Goal: Information Seeking & Learning: Learn about a topic

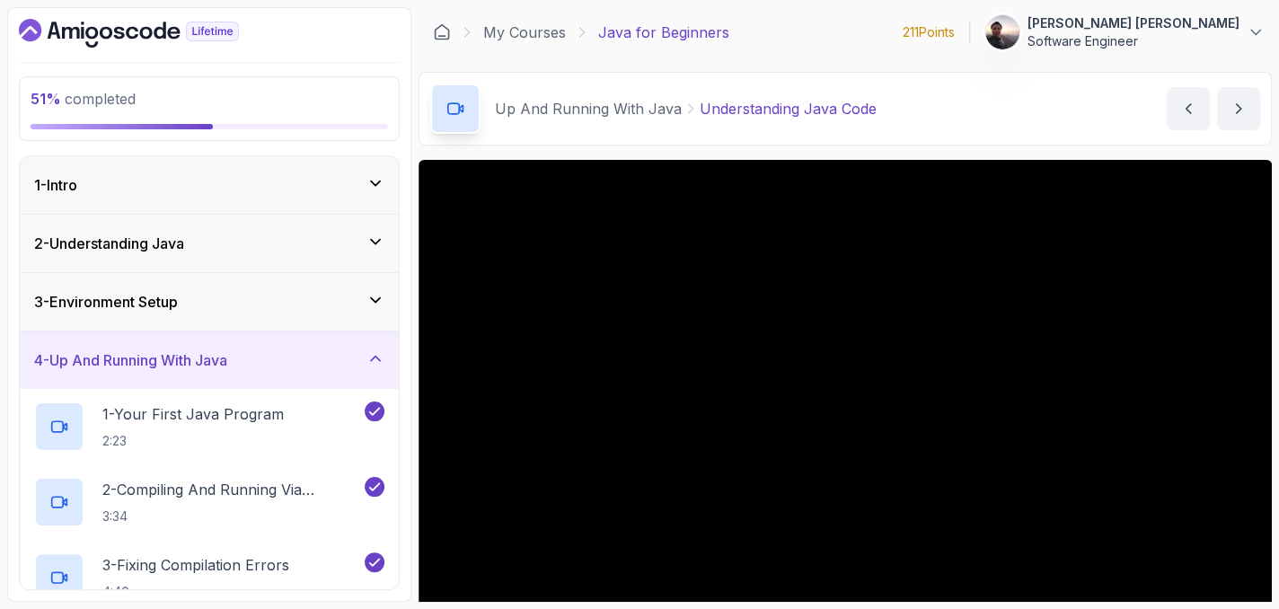
scroll to position [43, 0]
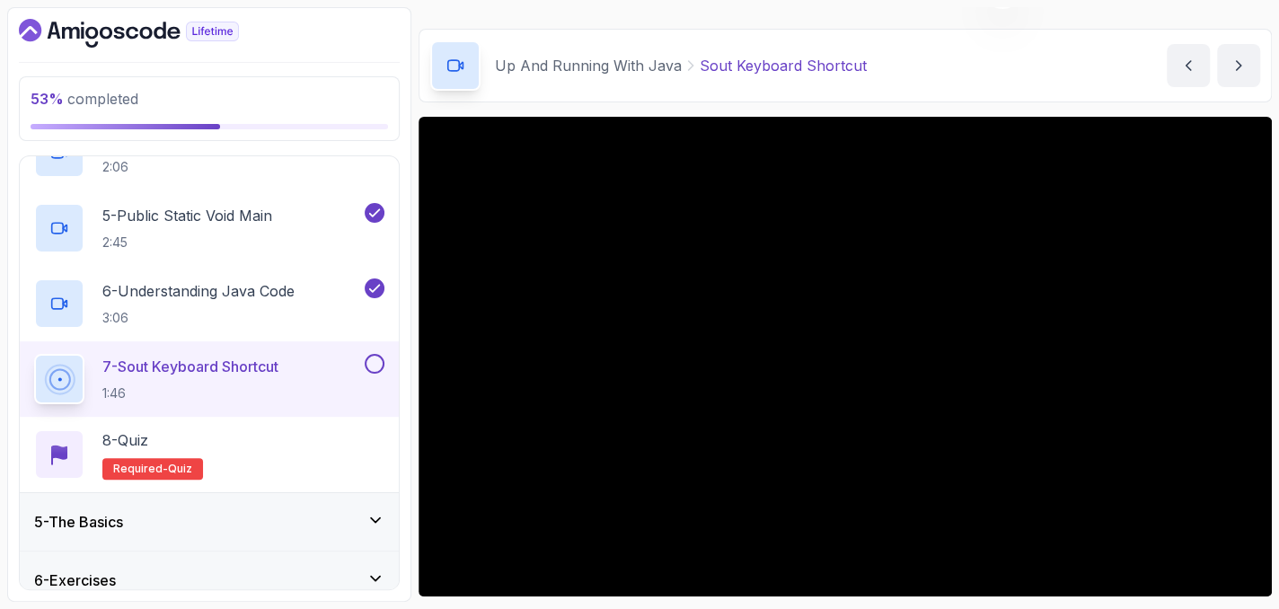
scroll to position [539, 0]
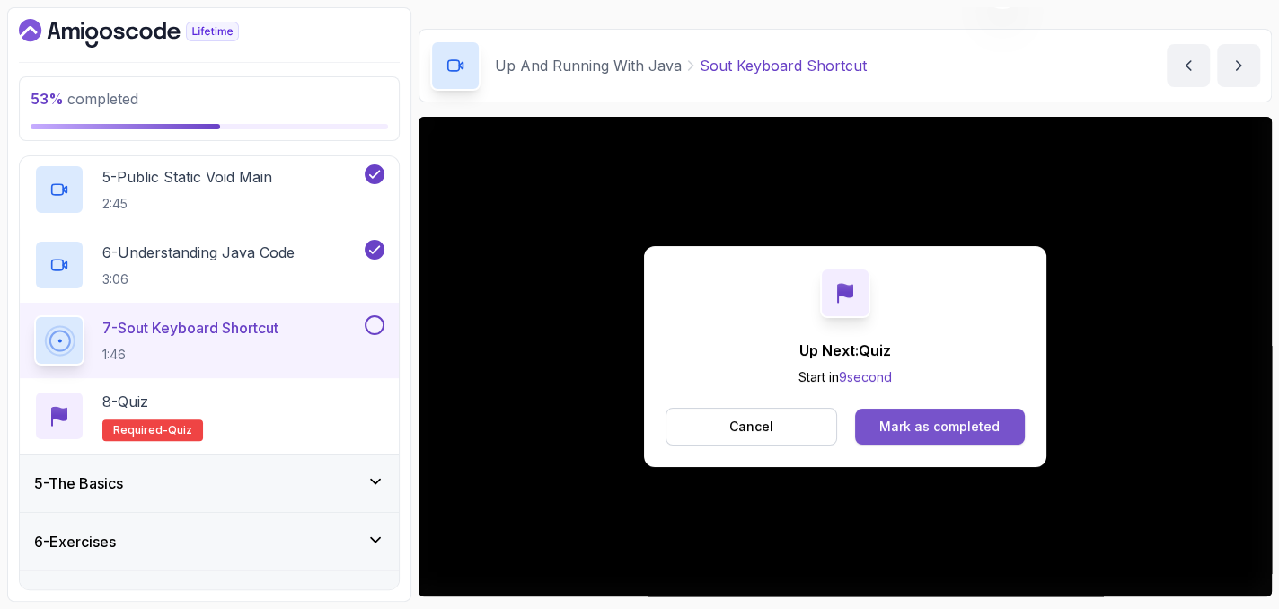
click at [903, 428] on div "Mark as completed" at bounding box center [940, 427] width 120 height 18
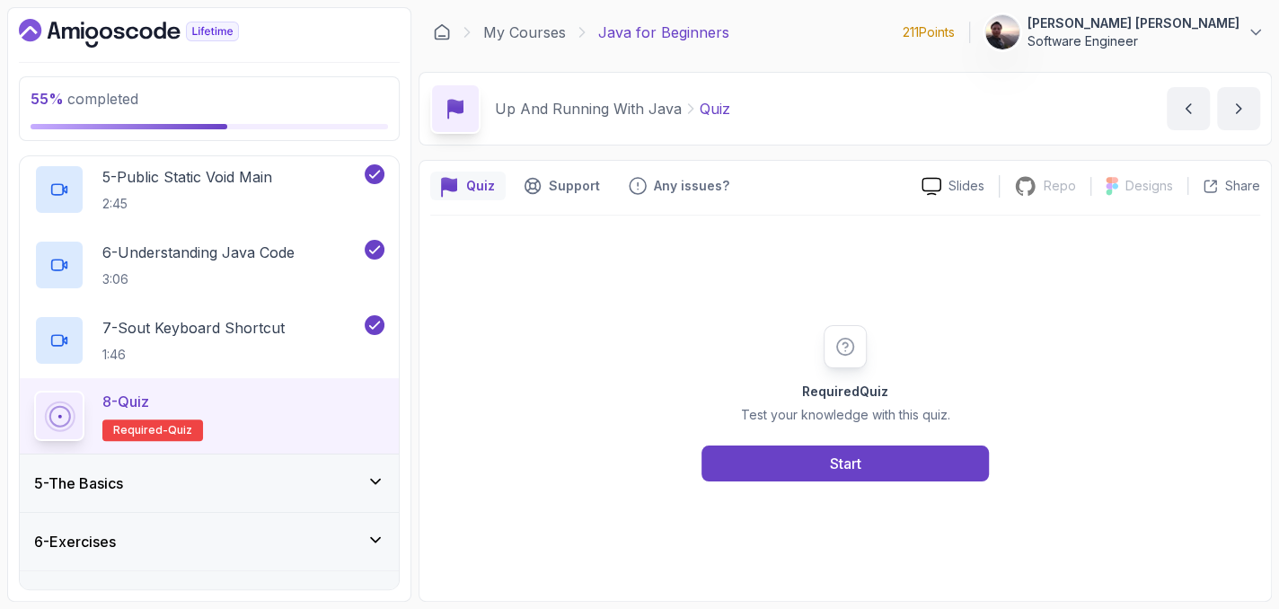
click at [277, 423] on div "8 - Quiz Required- quiz" at bounding box center [209, 416] width 350 height 50
click at [861, 469] on div "Start" at bounding box center [845, 464] width 31 height 22
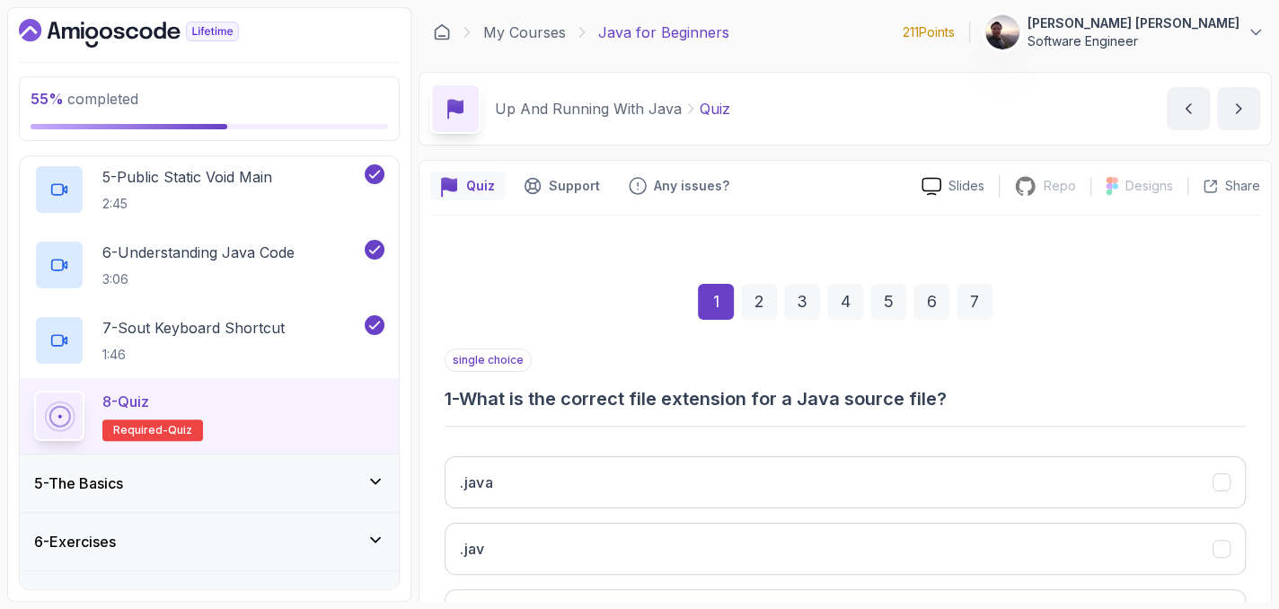
scroll to position [90, 0]
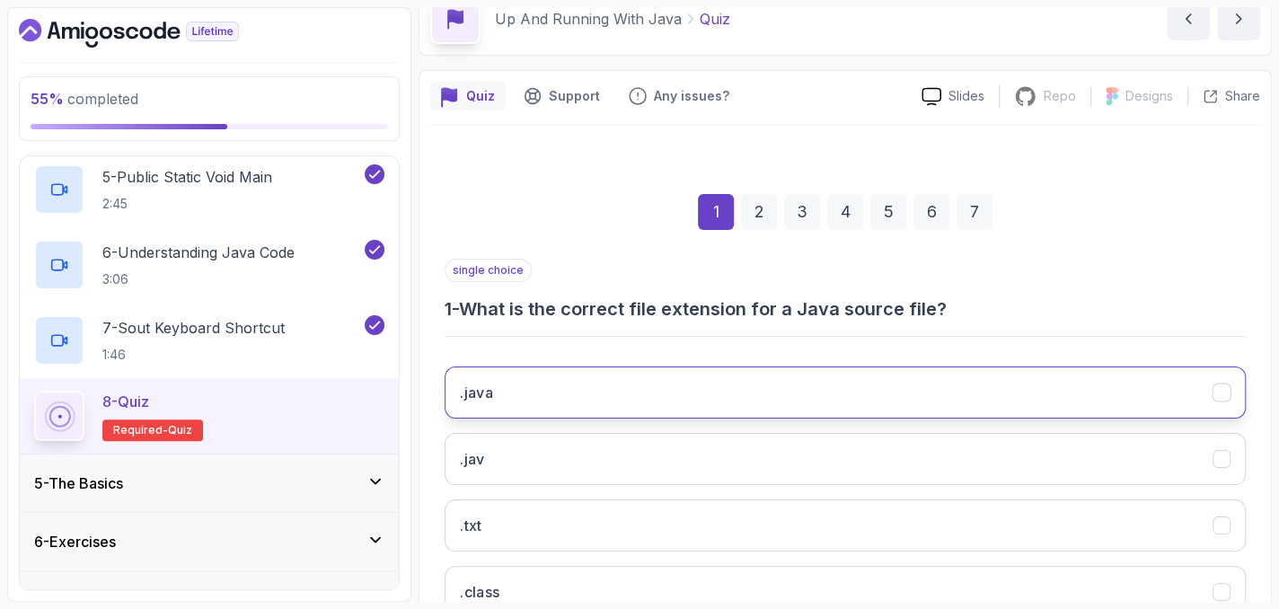
click at [885, 379] on button ".java" at bounding box center [845, 393] width 801 height 52
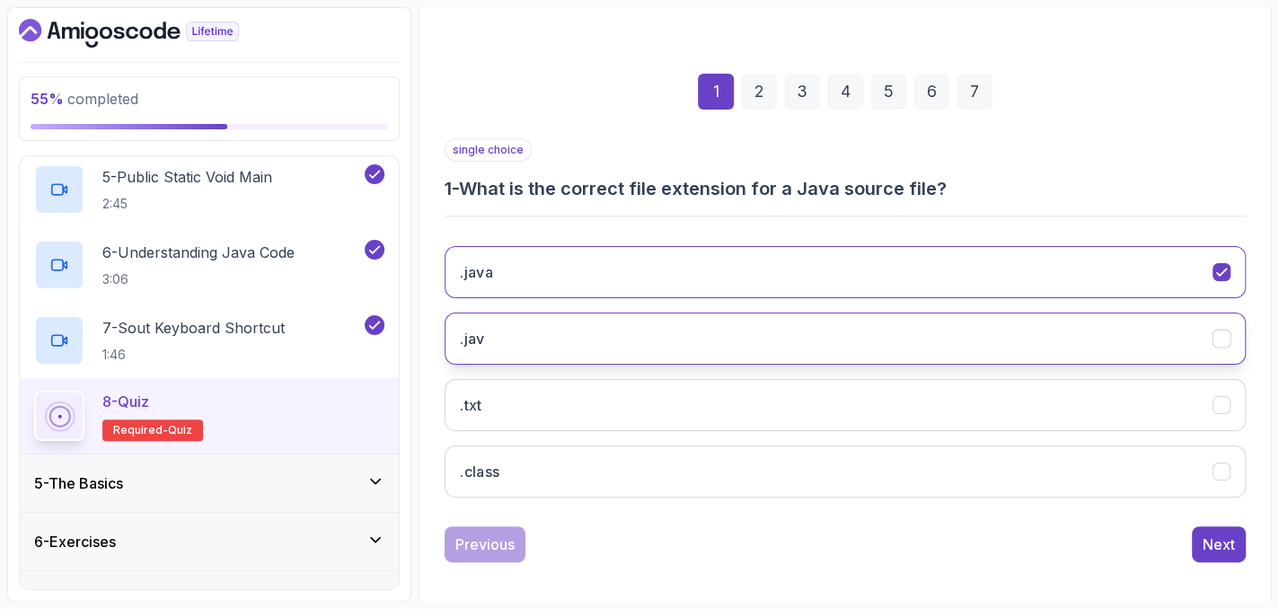
scroll to position [217, 0]
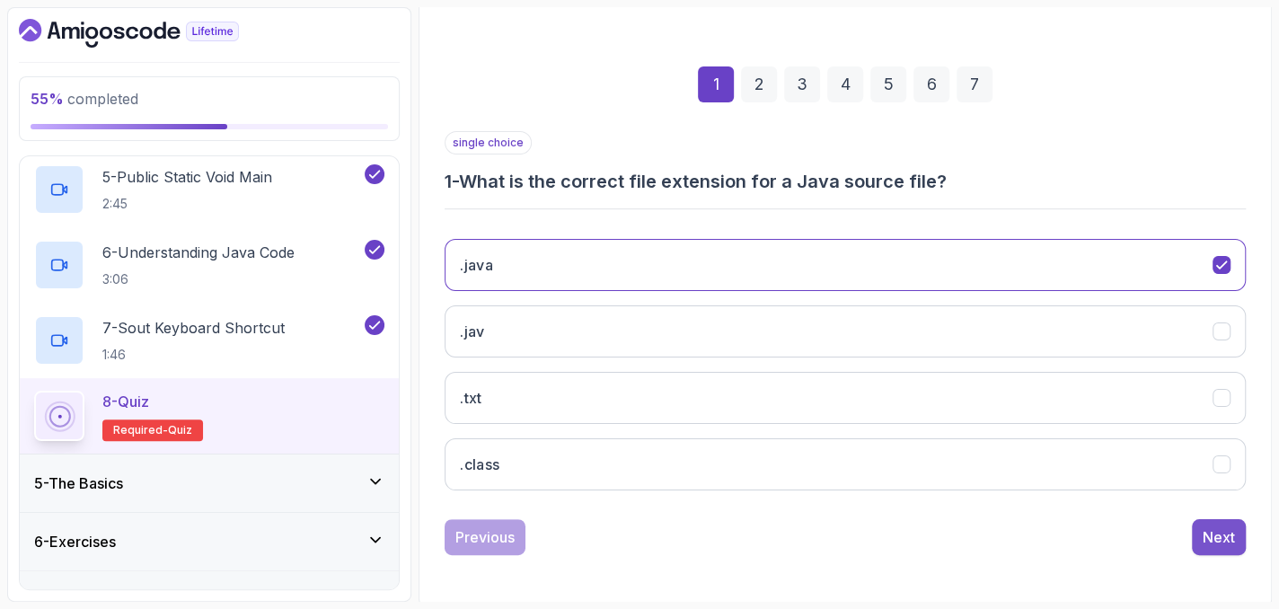
click at [1237, 539] on button "Next" at bounding box center [1219, 537] width 54 height 36
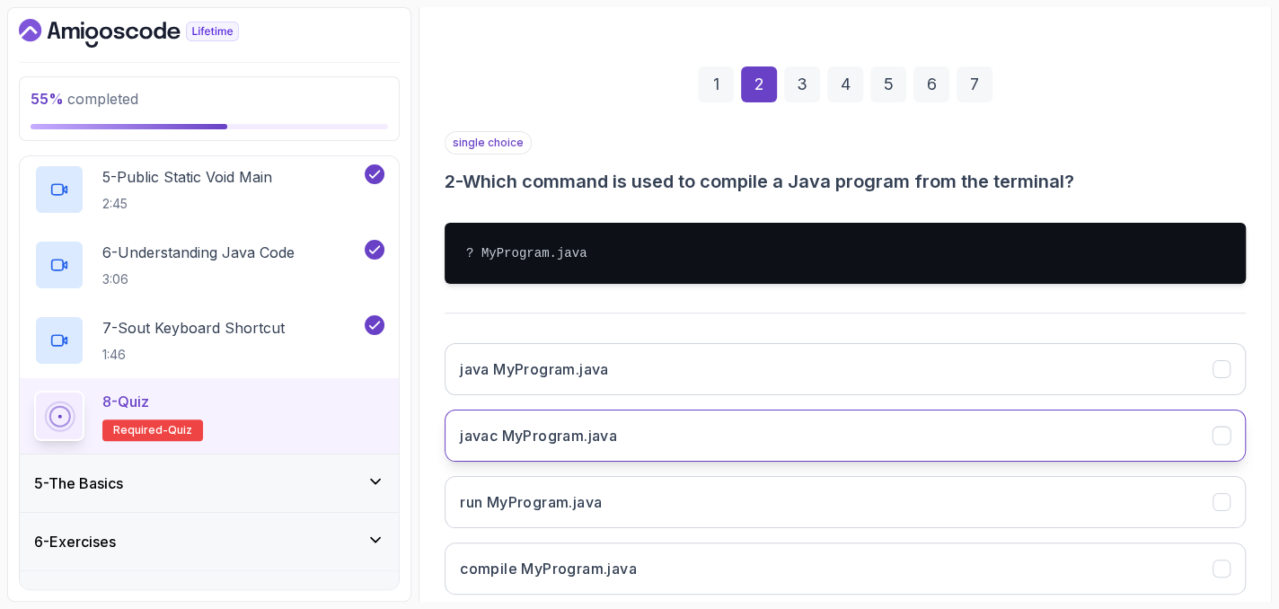
click at [862, 430] on button "javac MyProgram.java" at bounding box center [845, 436] width 801 height 52
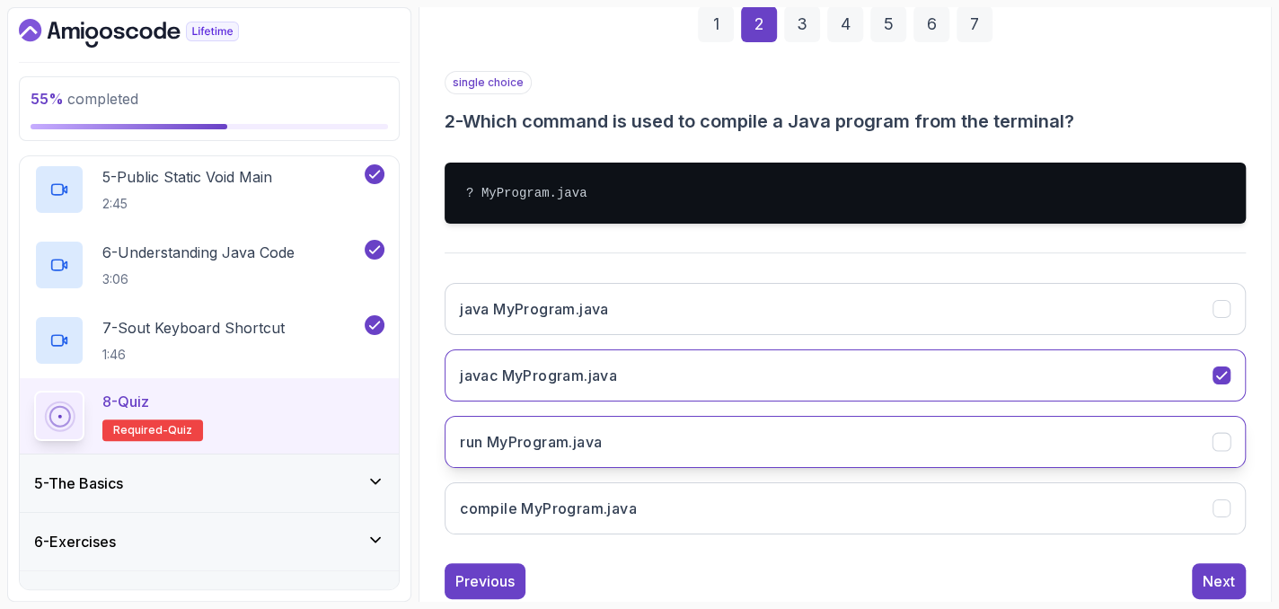
scroll to position [322, 0]
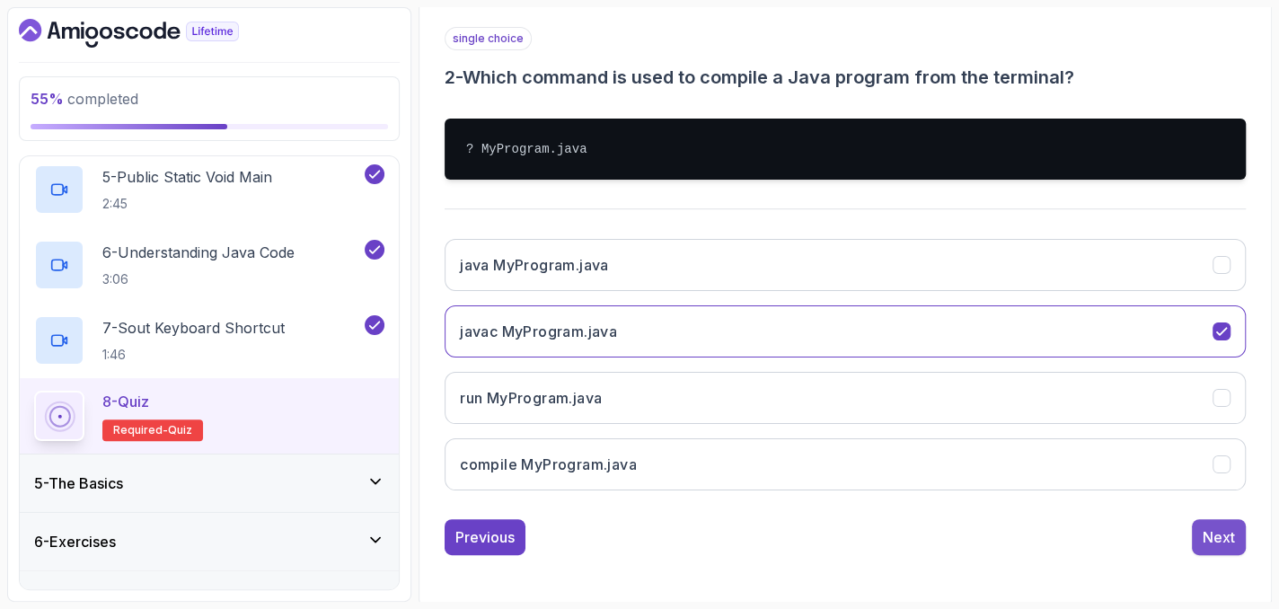
click at [1225, 528] on div "Next" at bounding box center [1219, 537] width 32 height 22
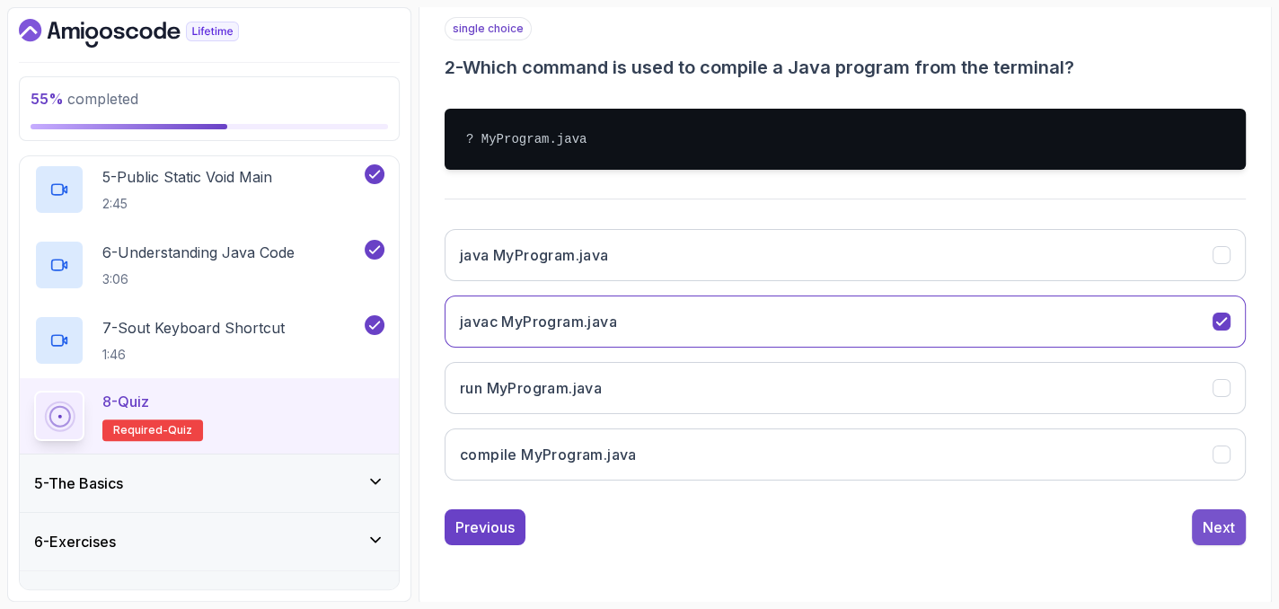
scroll to position [217, 0]
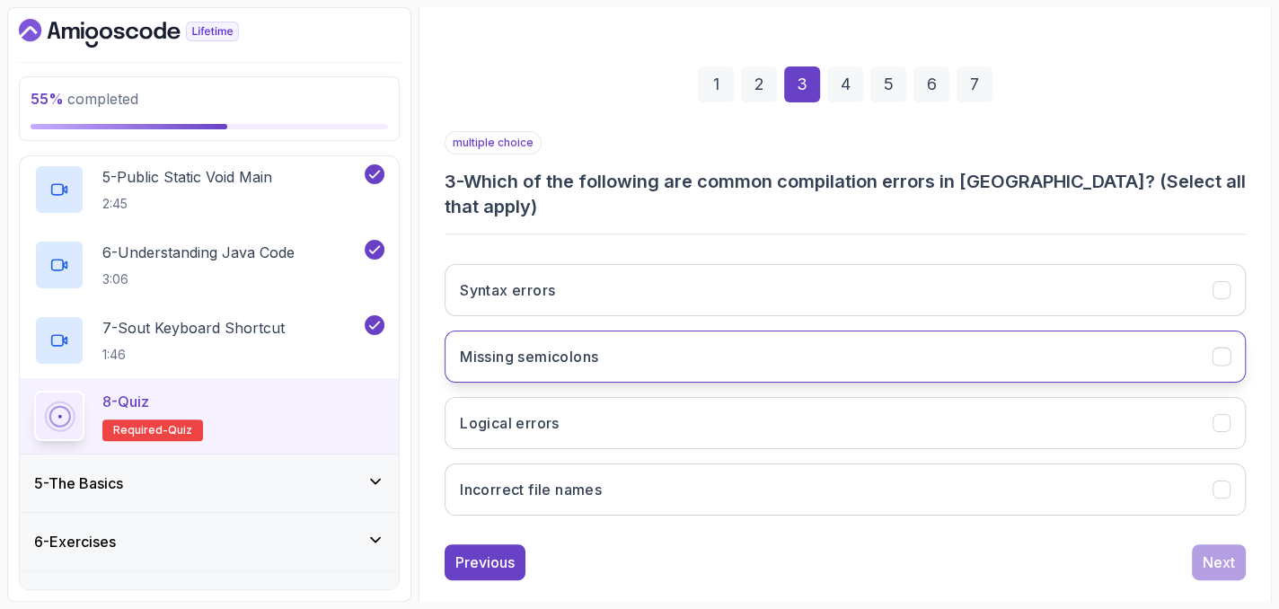
click at [1220, 349] on icon "Missing semicolons" at bounding box center [1222, 357] width 17 height 17
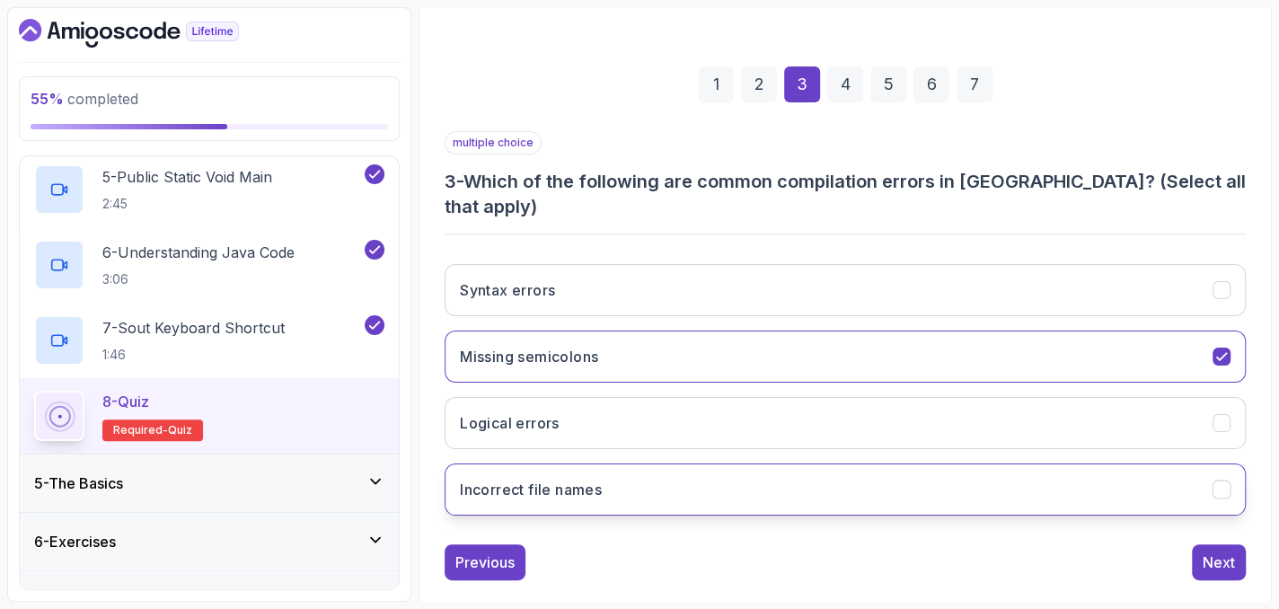
click at [1226, 486] on icon "Incorrect file names" at bounding box center [1221, 489] width 10 height 7
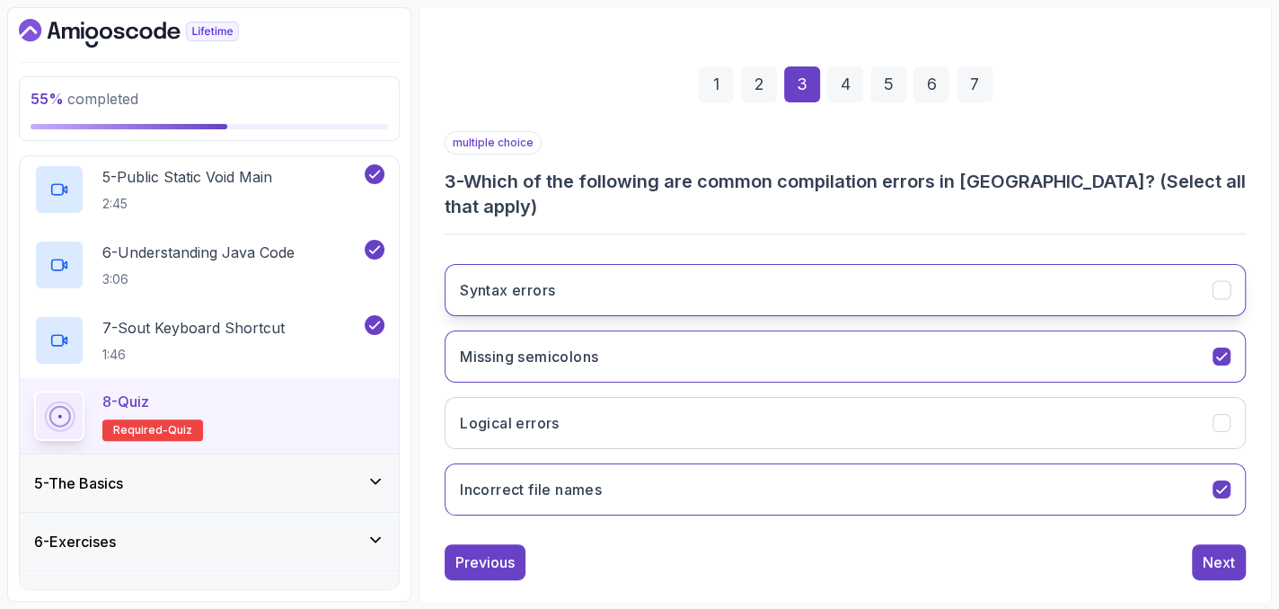
click at [1222, 282] on icon "Syntax errors" at bounding box center [1222, 290] width 17 height 17
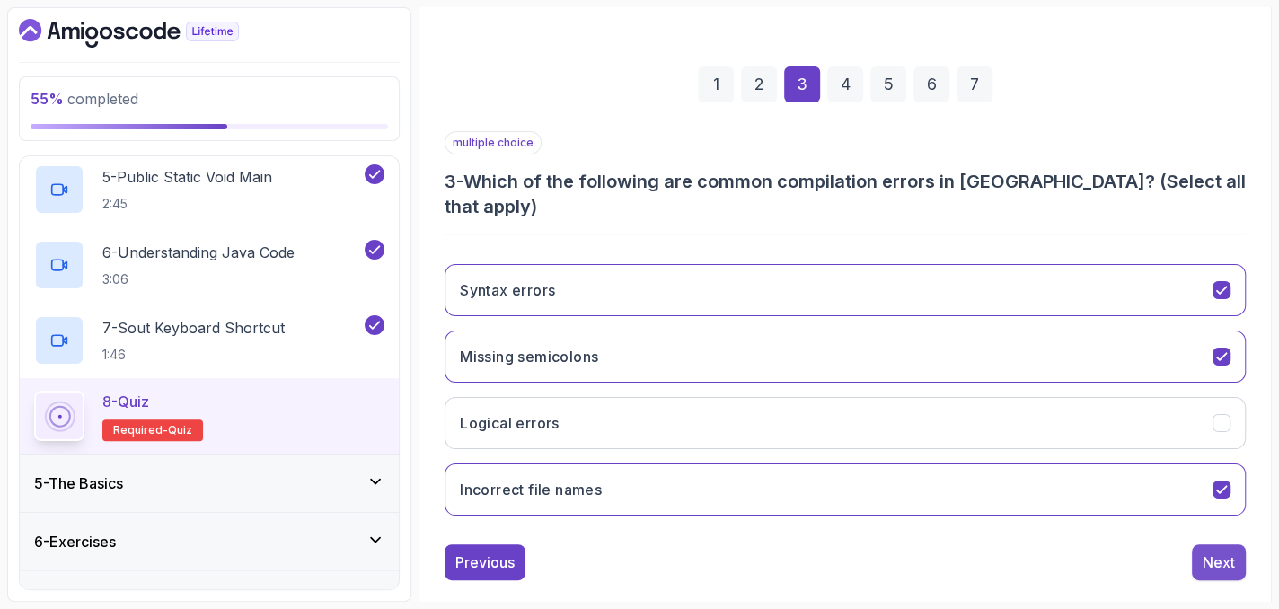
click at [1225, 552] on div "Next" at bounding box center [1219, 563] width 32 height 22
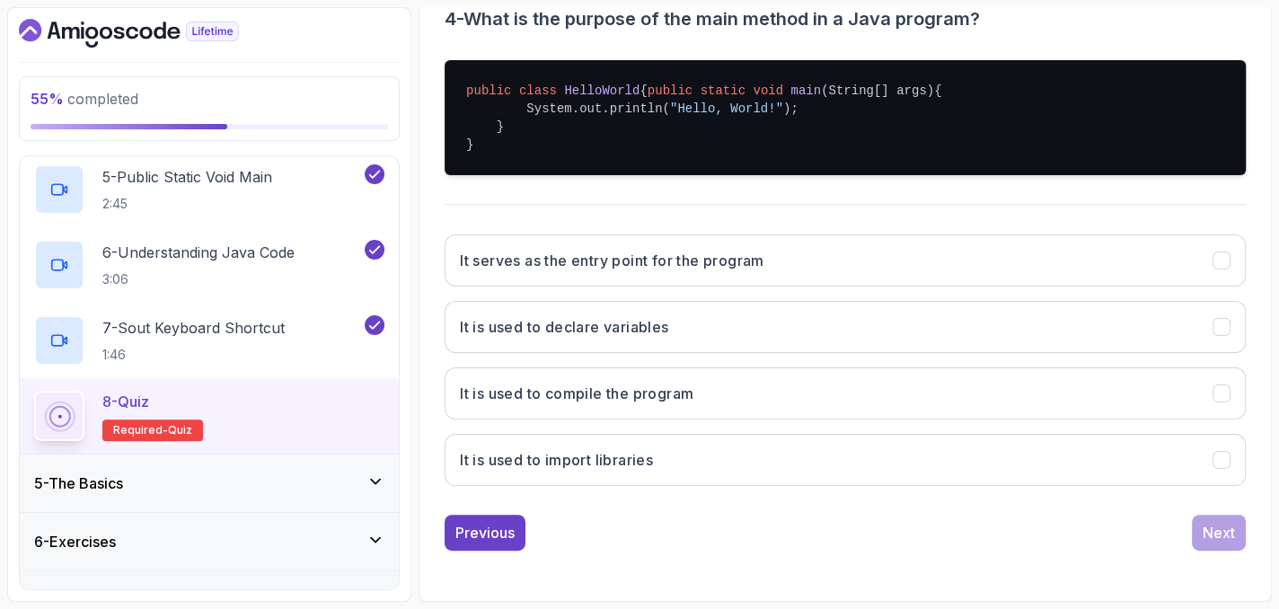
scroll to position [394, 0]
click at [1172, 275] on button "It serves as the entry point for the program" at bounding box center [845, 260] width 801 height 52
click at [1265, 535] on div "Quiz Support Any issues? Slides Repo Repository not available Designs Design no…" at bounding box center [846, 191] width 854 height 822
click at [1234, 535] on div "Next" at bounding box center [1219, 533] width 32 height 22
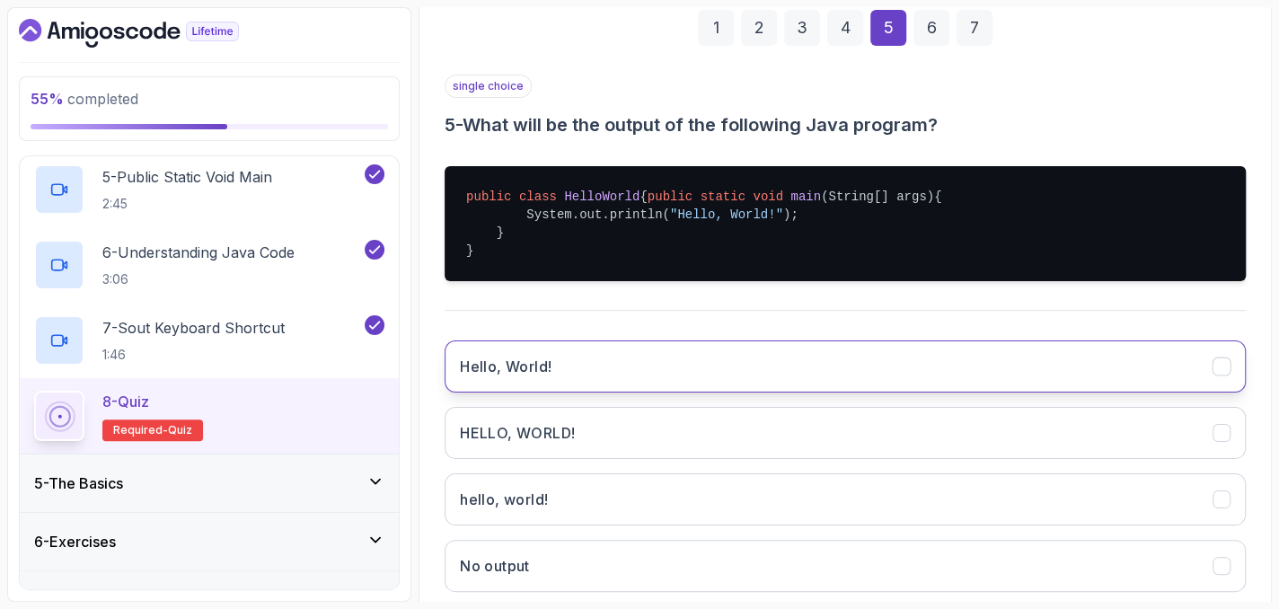
scroll to position [304, 0]
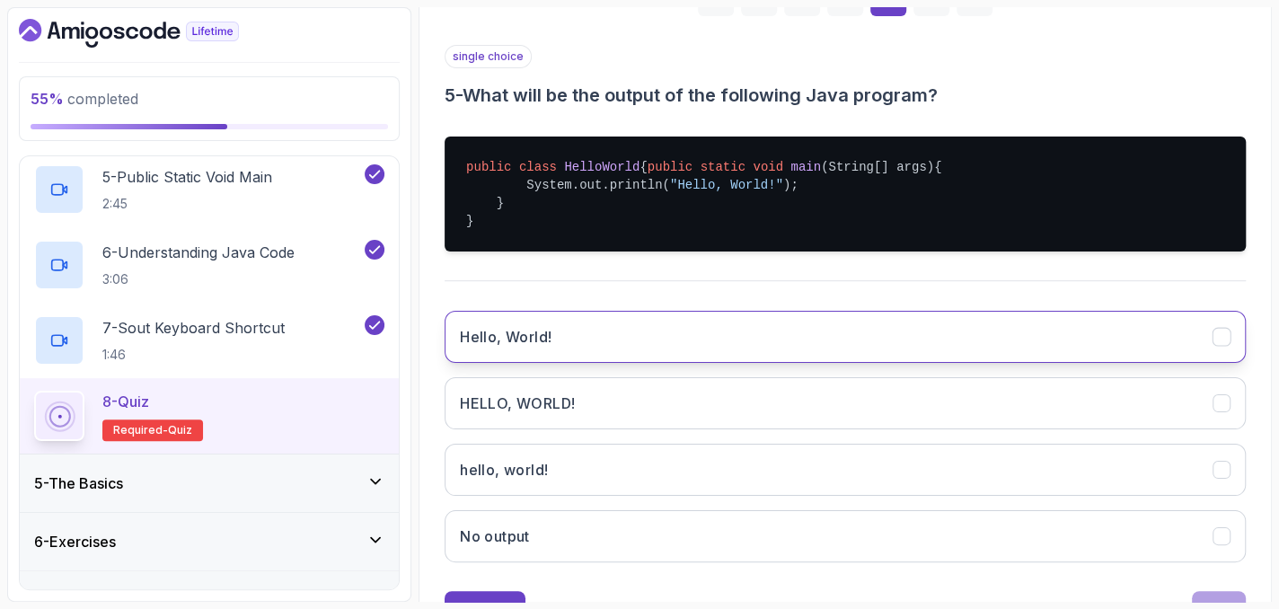
click at [1208, 352] on button "Hello, World!" at bounding box center [845, 337] width 801 height 52
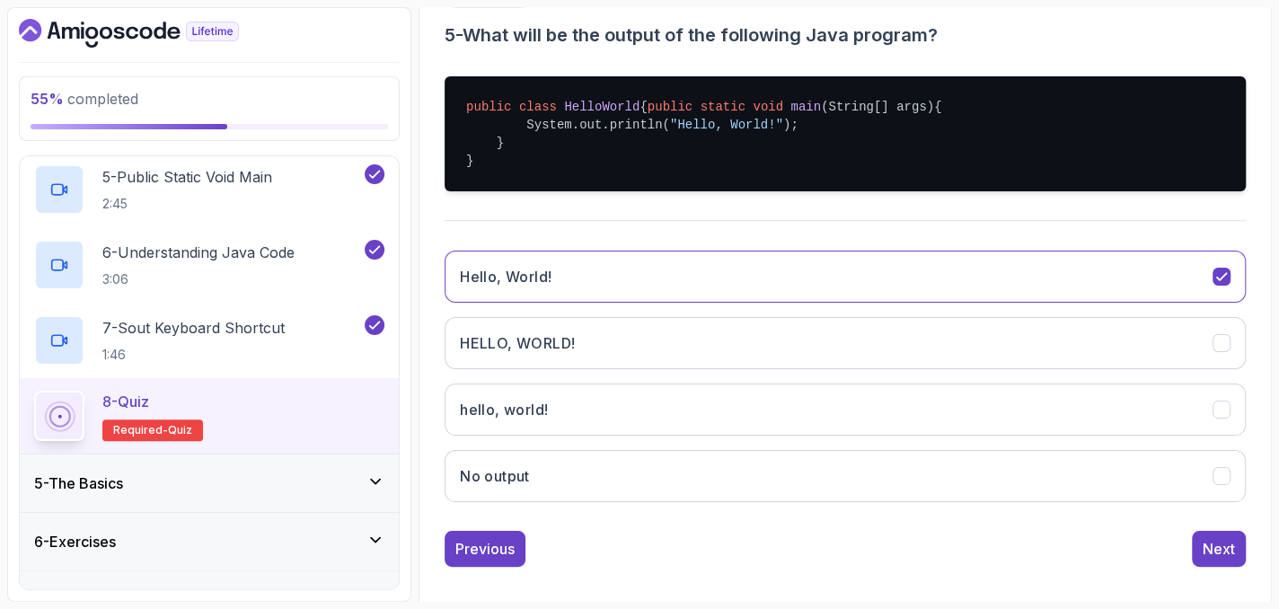
scroll to position [394, 0]
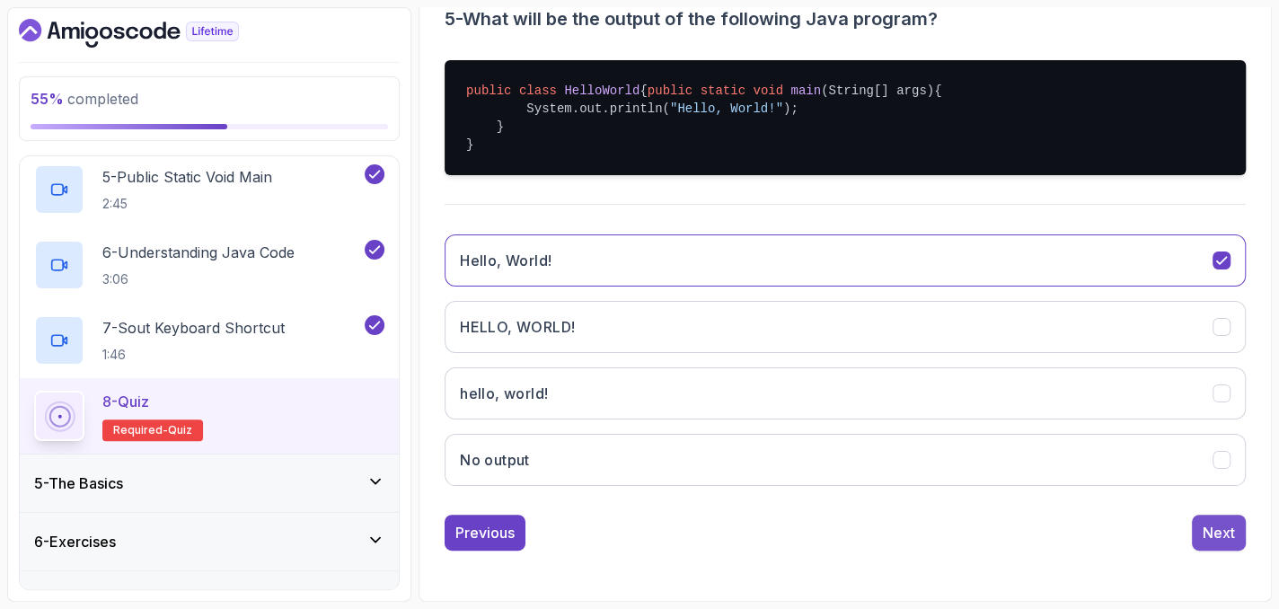
click at [1225, 543] on div "Next" at bounding box center [1219, 533] width 32 height 22
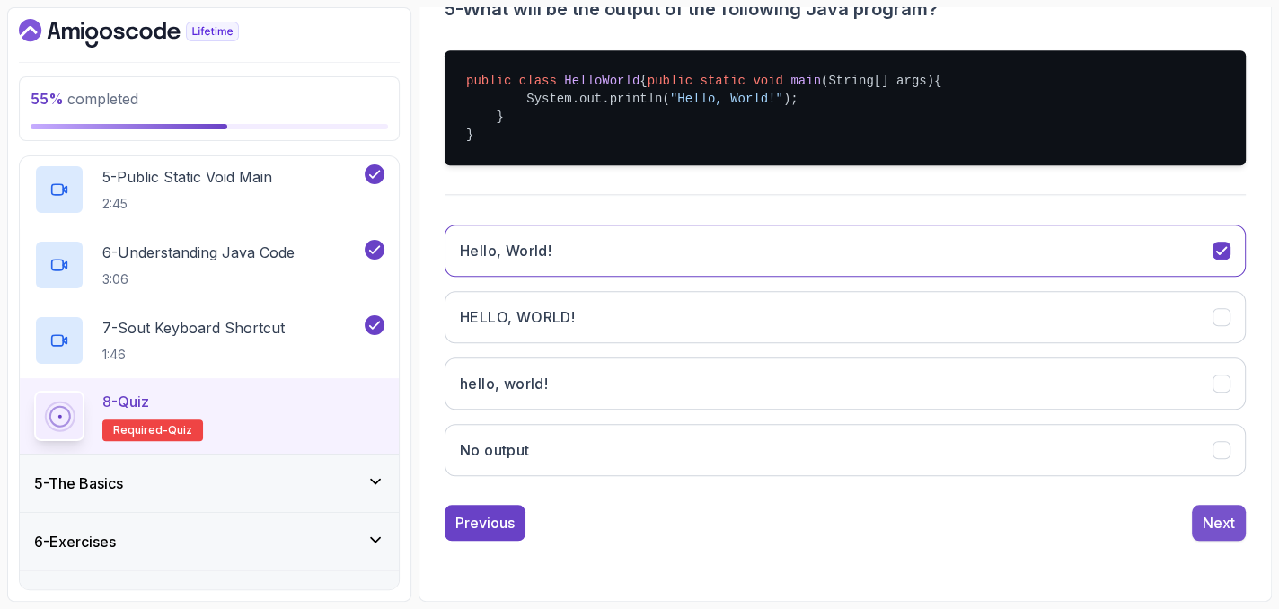
scroll to position [217, 0]
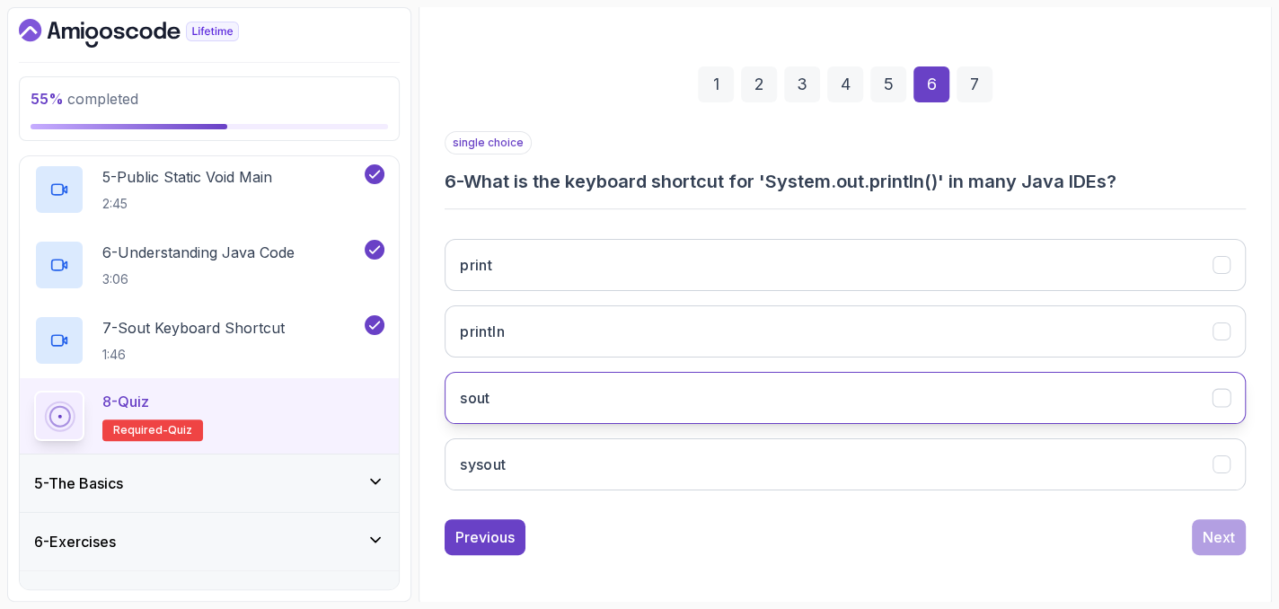
click at [1226, 397] on icon "sout" at bounding box center [1222, 398] width 17 height 17
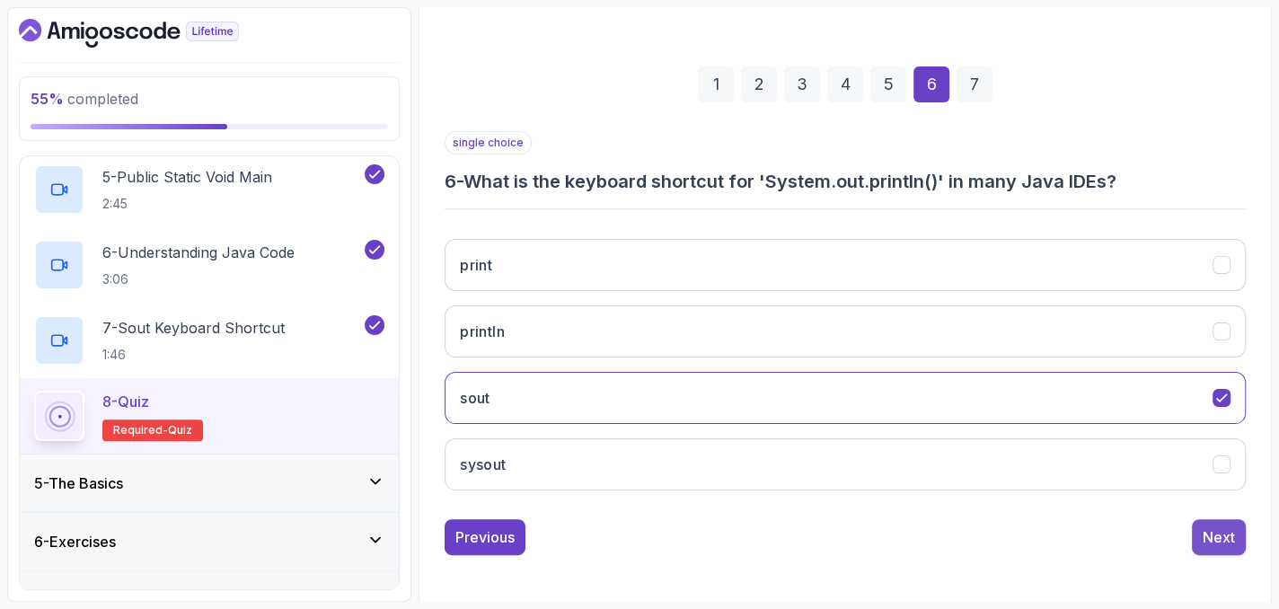
click at [1204, 536] on div "Next" at bounding box center [1219, 537] width 32 height 22
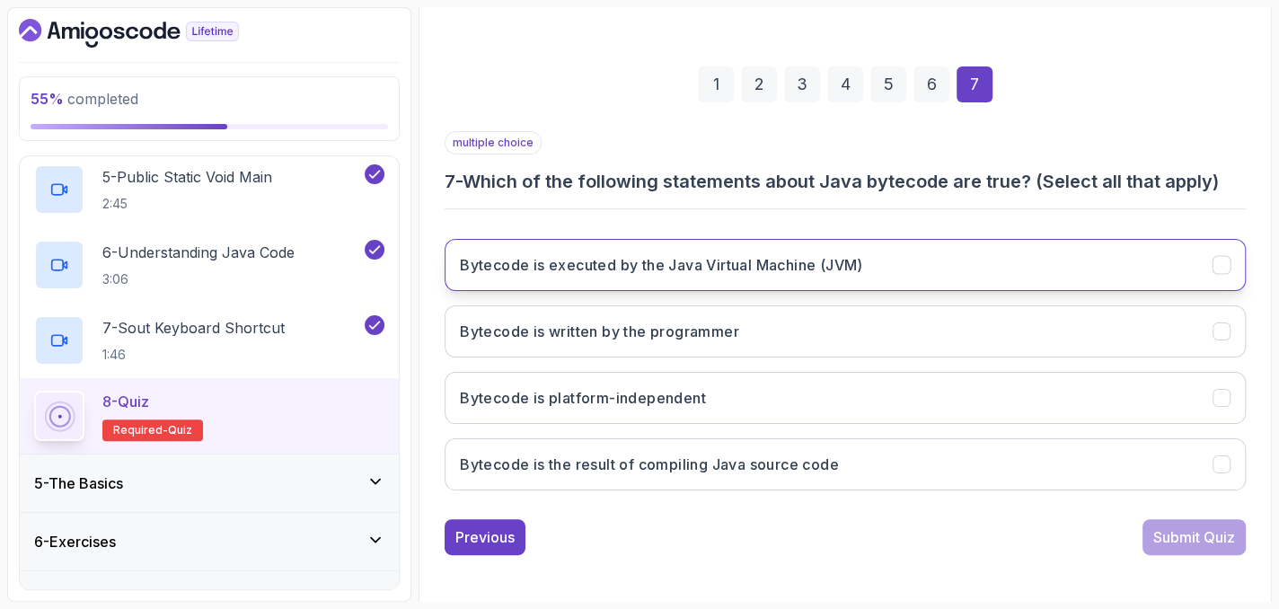
click at [1202, 264] on button "Bytecode is executed by the Java Virtual Machine (JVM)" at bounding box center [845, 265] width 801 height 52
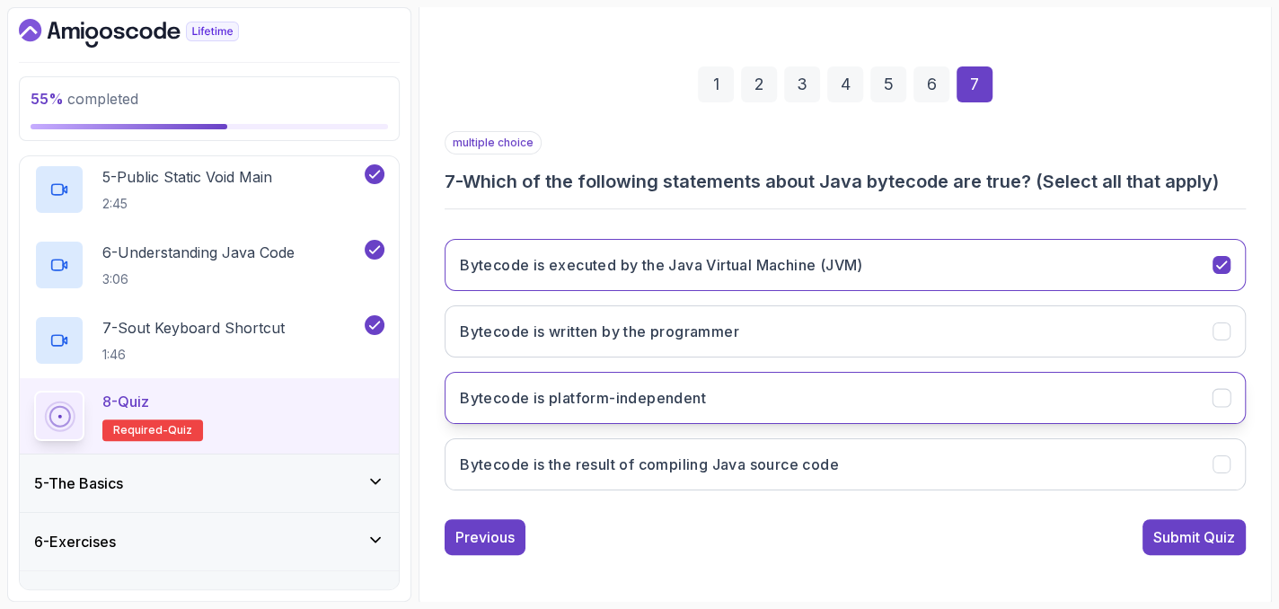
click at [1208, 390] on button "Bytecode is platform-independent" at bounding box center [845, 398] width 801 height 52
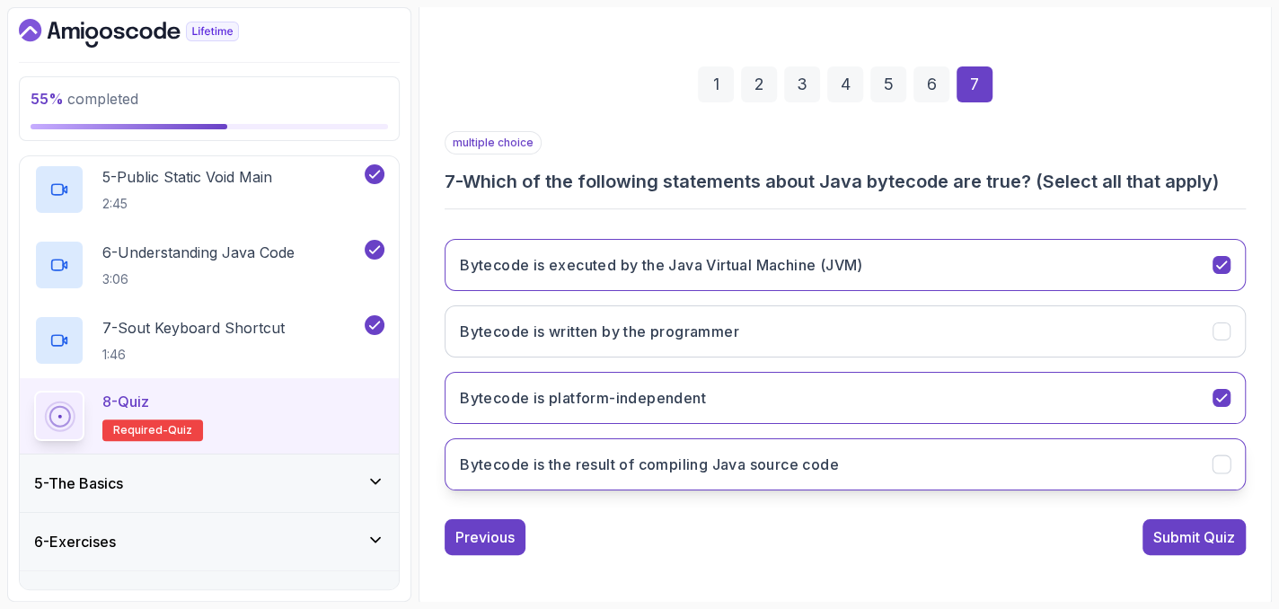
click at [1209, 466] on button "Bytecode is the result of compiling Java source code" at bounding box center [845, 464] width 801 height 52
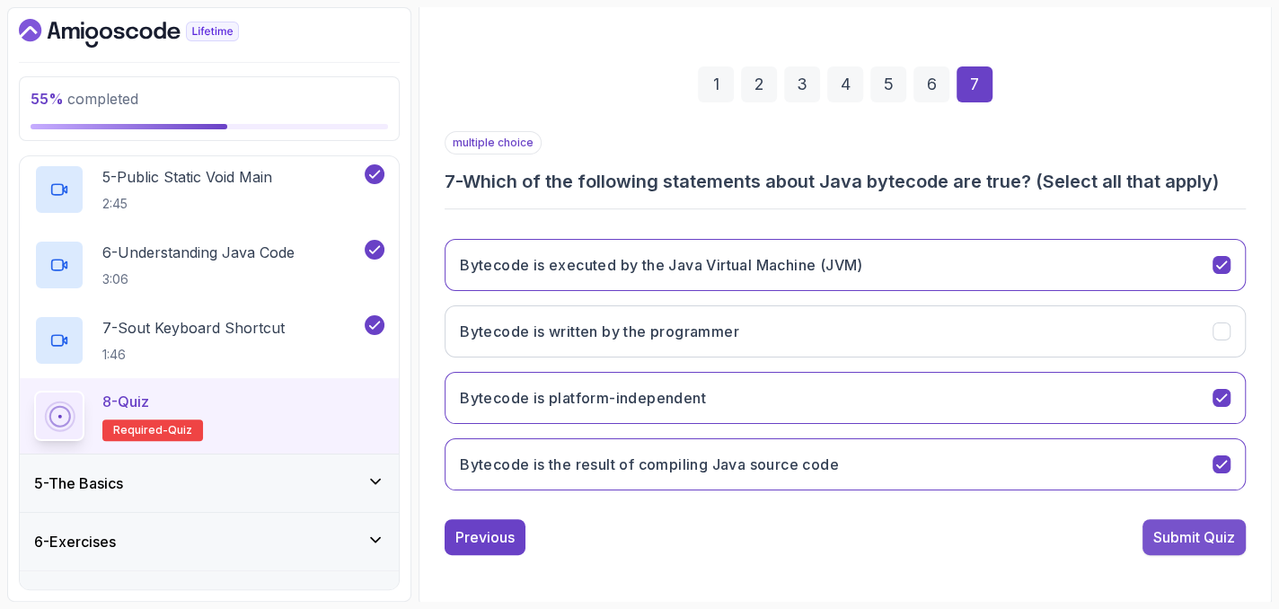
click at [1214, 526] on div "Submit Quiz" at bounding box center [1195, 537] width 82 height 22
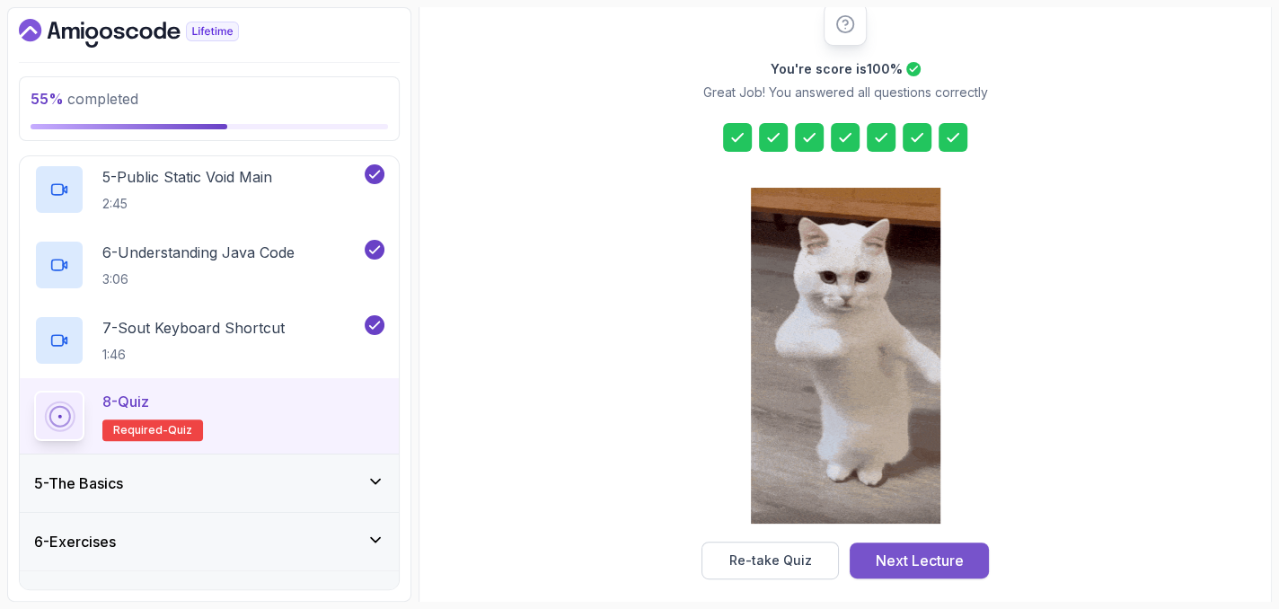
scroll to position [250, 0]
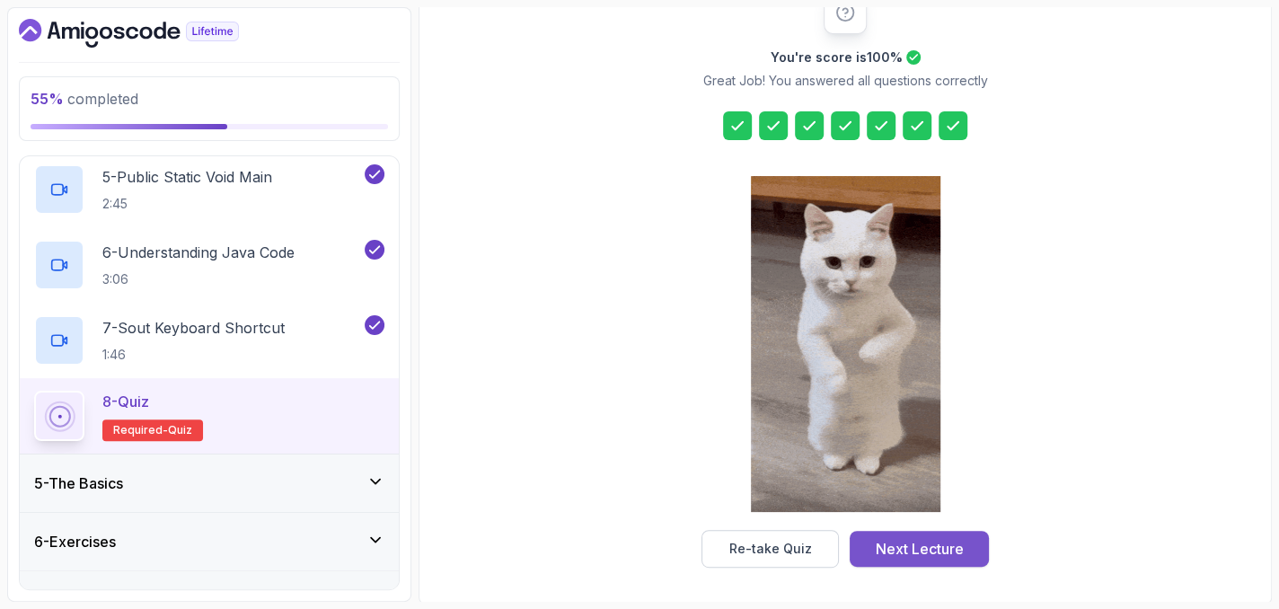
click at [946, 547] on div "Next Lecture" at bounding box center [920, 549] width 88 height 22
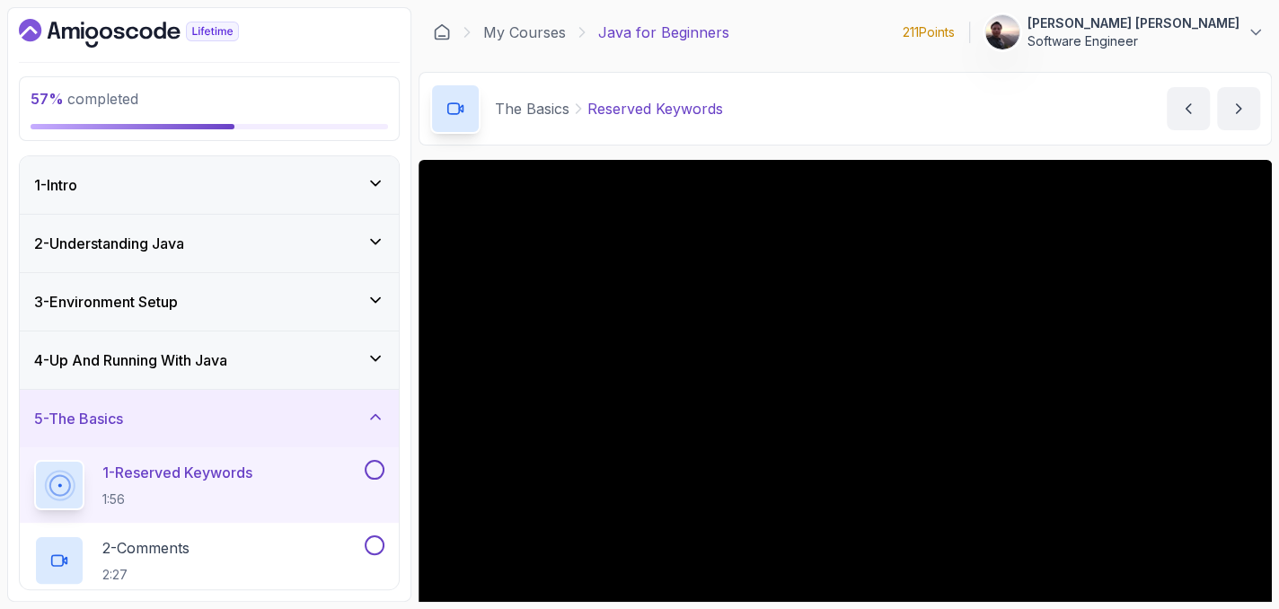
scroll to position [90, 0]
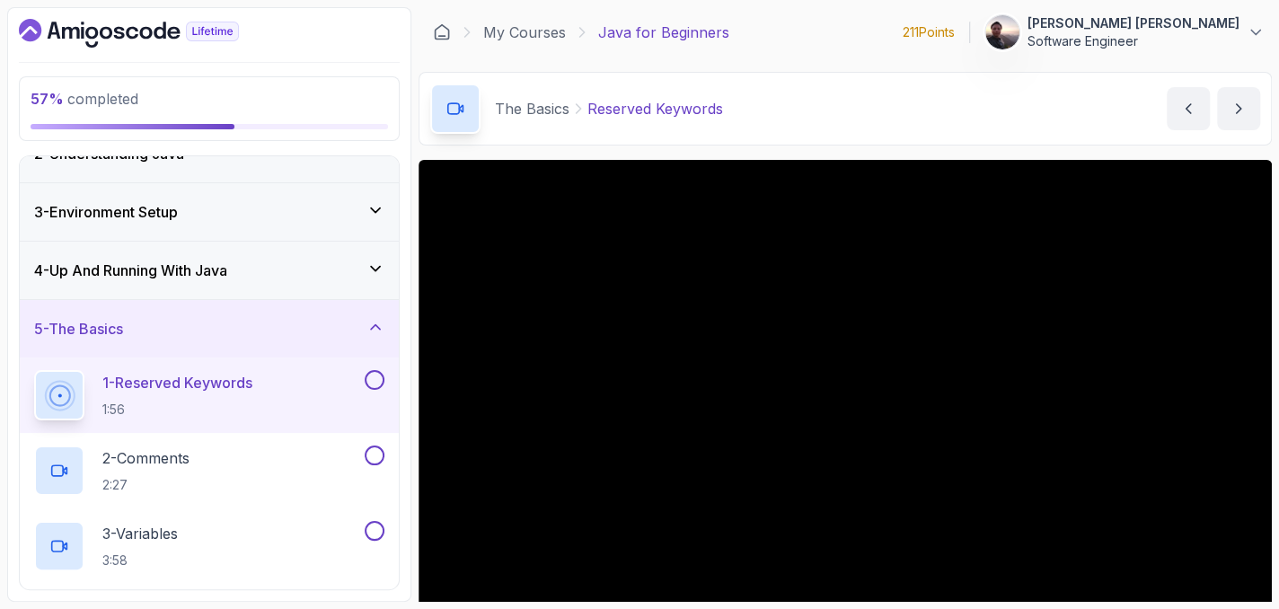
click at [1082, 31] on p "[PERSON_NAME] [PERSON_NAME]" at bounding box center [1134, 23] width 212 height 18
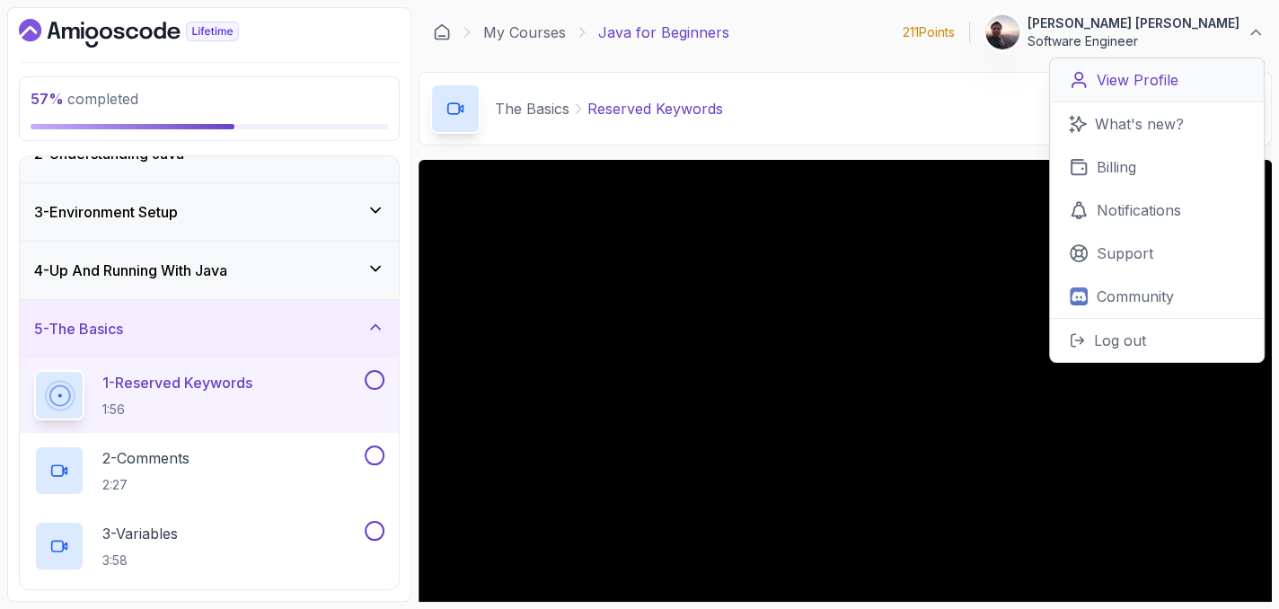
click at [1099, 73] on p "View Profile" at bounding box center [1138, 80] width 82 height 22
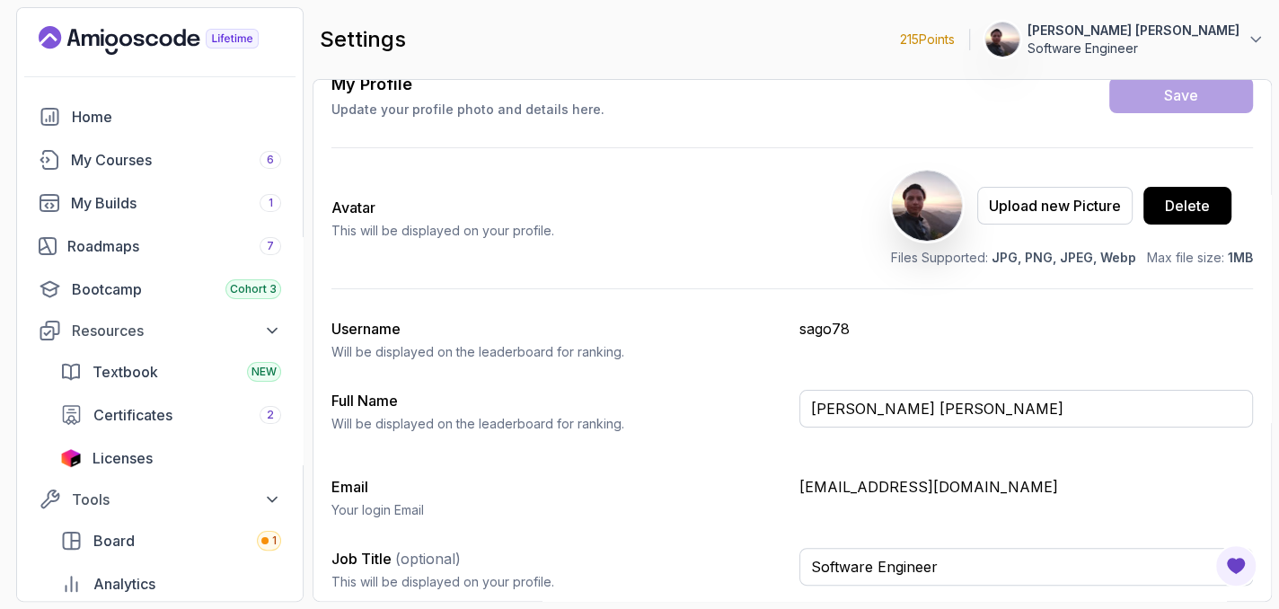
scroll to position [115, 0]
click at [61, 117] on link "Home" at bounding box center [160, 117] width 264 height 36
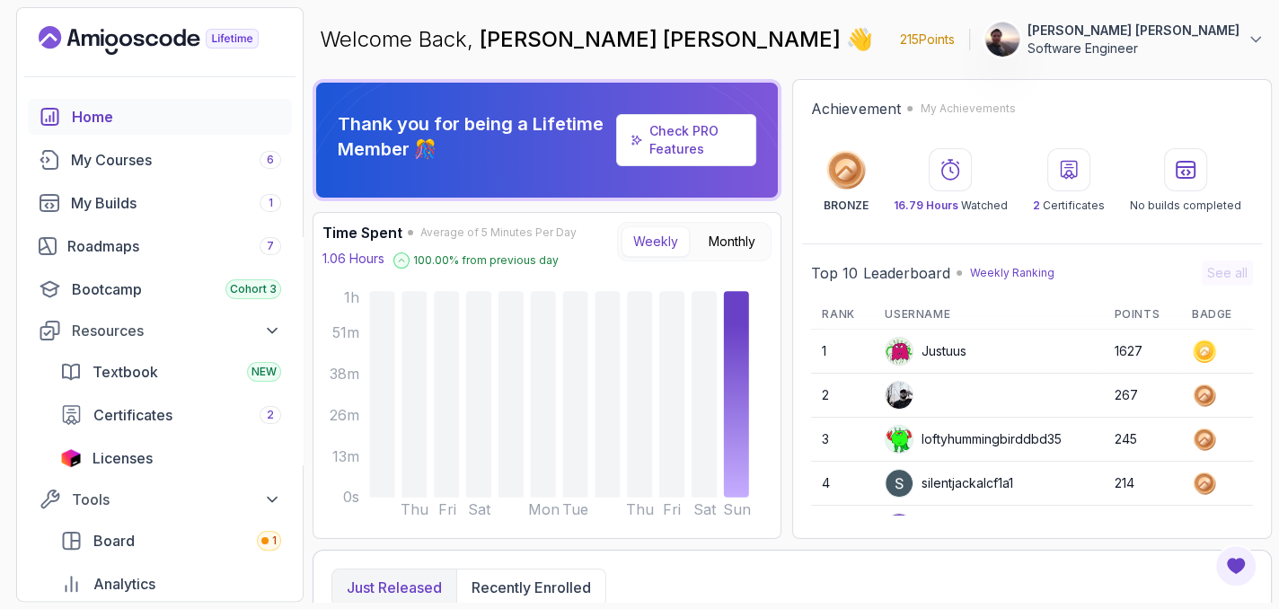
click at [1216, 333] on td at bounding box center [1217, 352] width 72 height 44
click at [739, 248] on button "Monthly" at bounding box center [732, 241] width 70 height 31
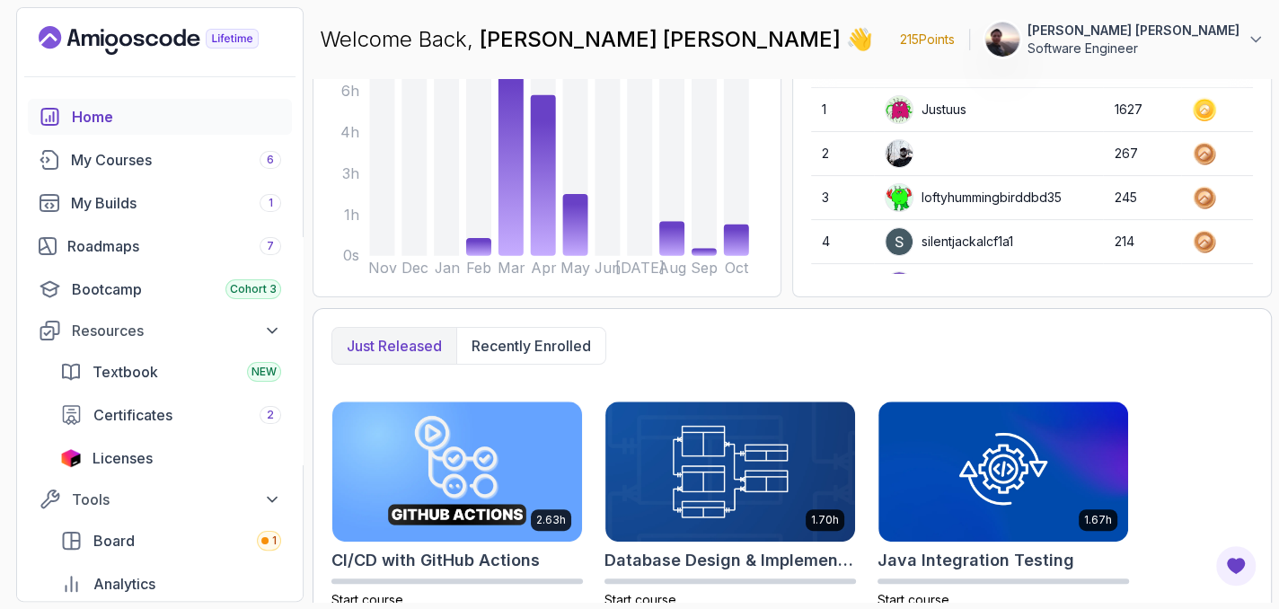
scroll to position [270, 0]
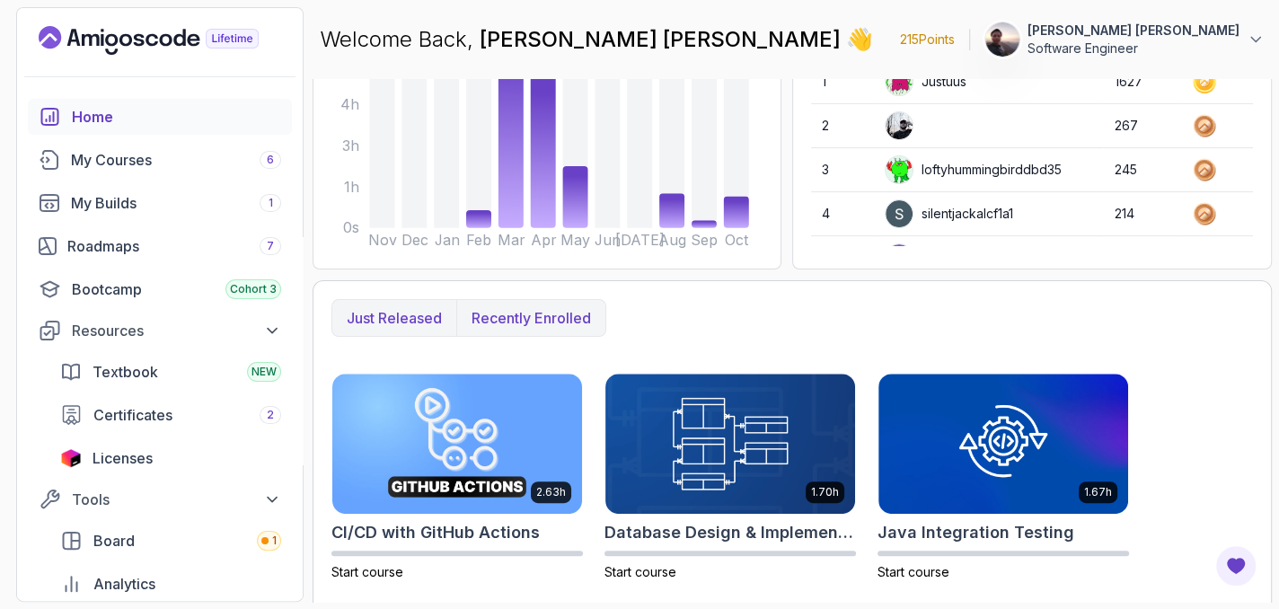
click at [553, 323] on p "Recently enrolled" at bounding box center [531, 318] width 119 height 22
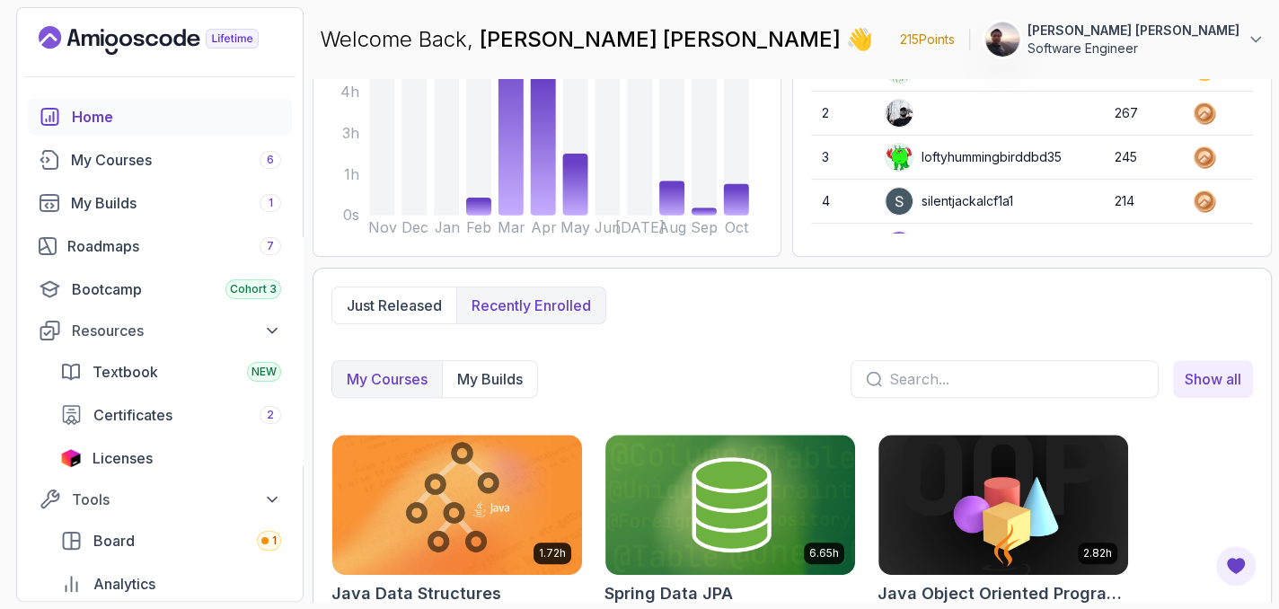
scroll to position [208, 0]
